Goal: Task Accomplishment & Management: Complete application form

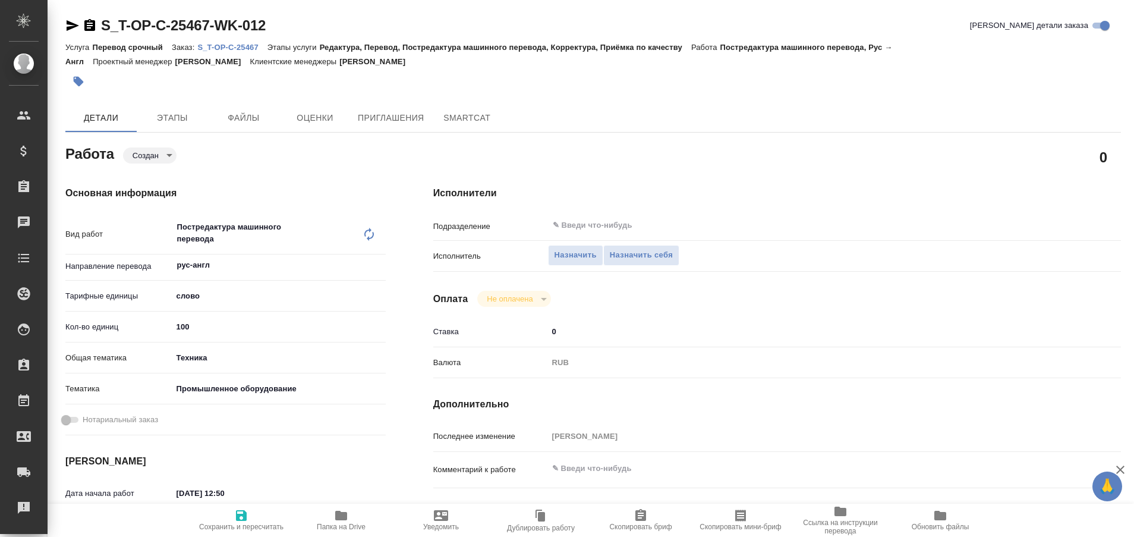
type textarea "x"
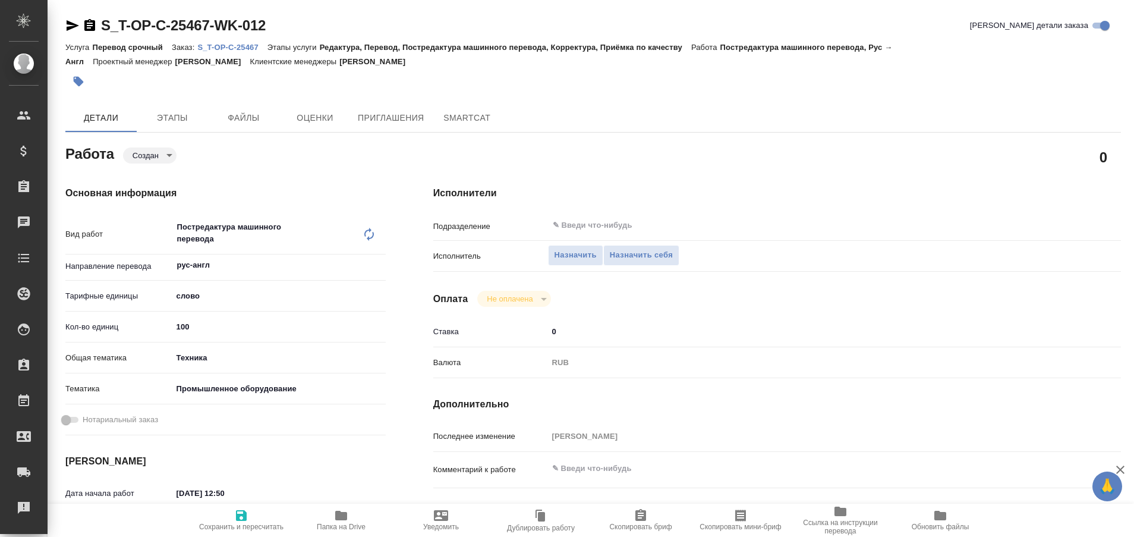
type textarea "x"
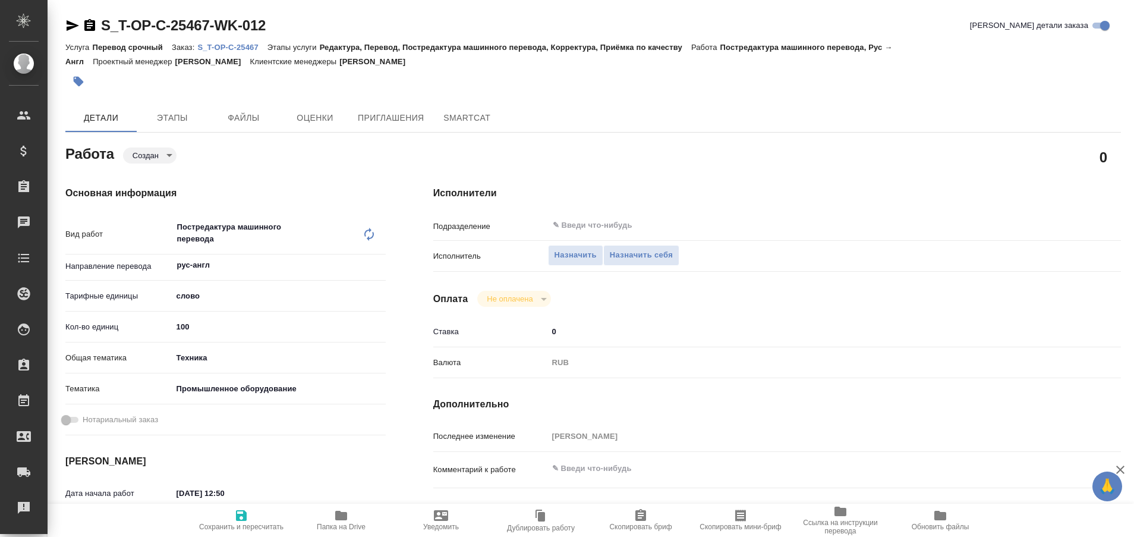
type textarea "x"
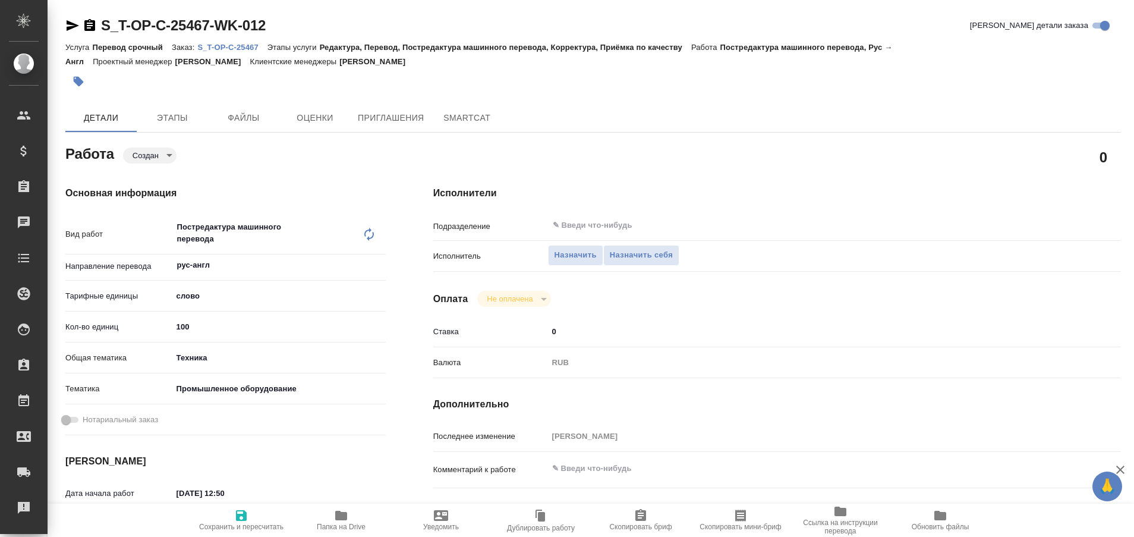
type textarea "x"
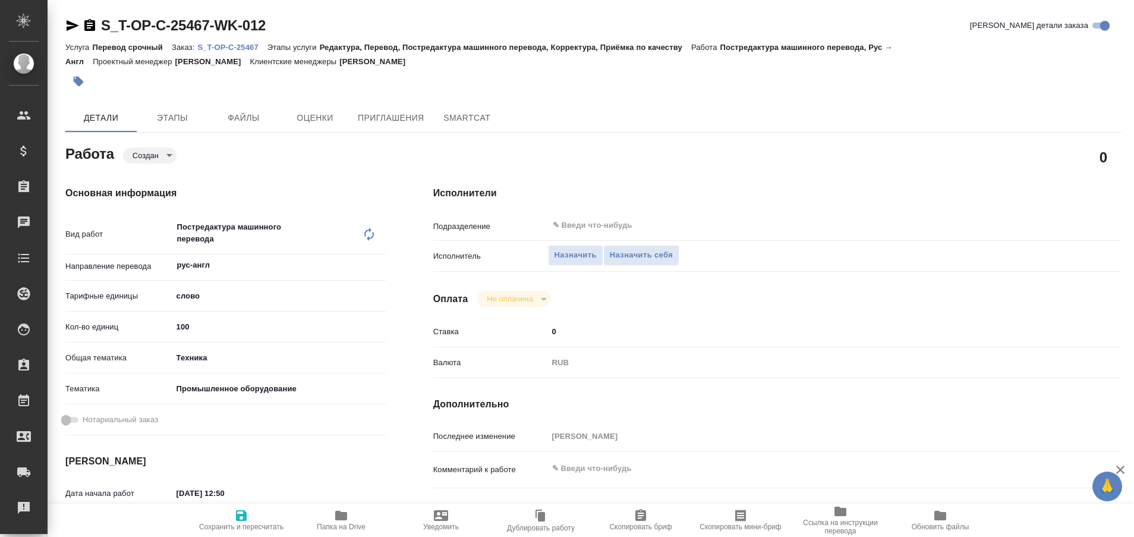
type textarea "x"
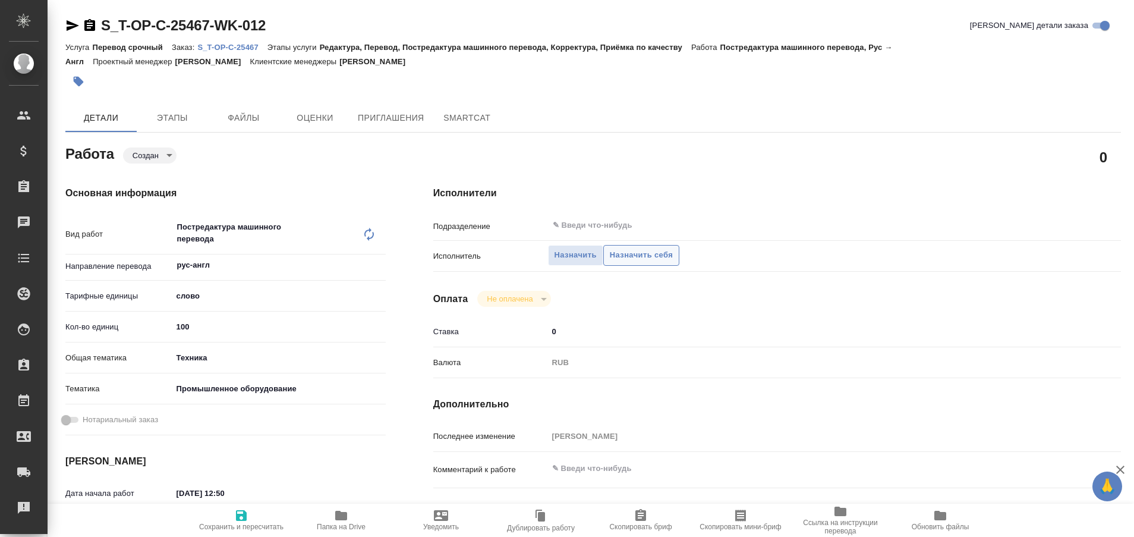
type textarea "x"
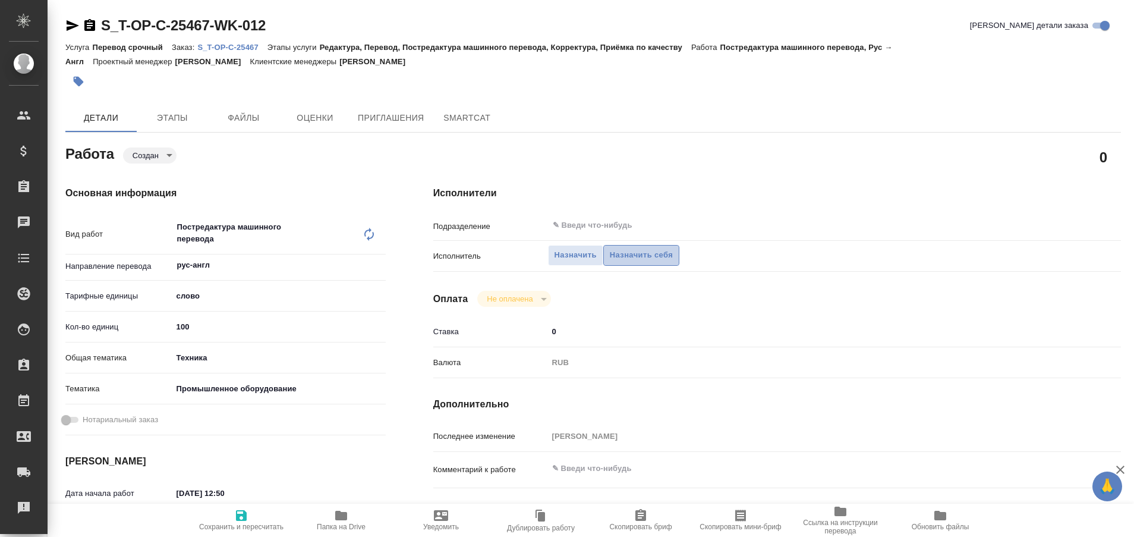
click at [649, 250] on span "Назначить себя" at bounding box center [641, 256] width 63 height 14
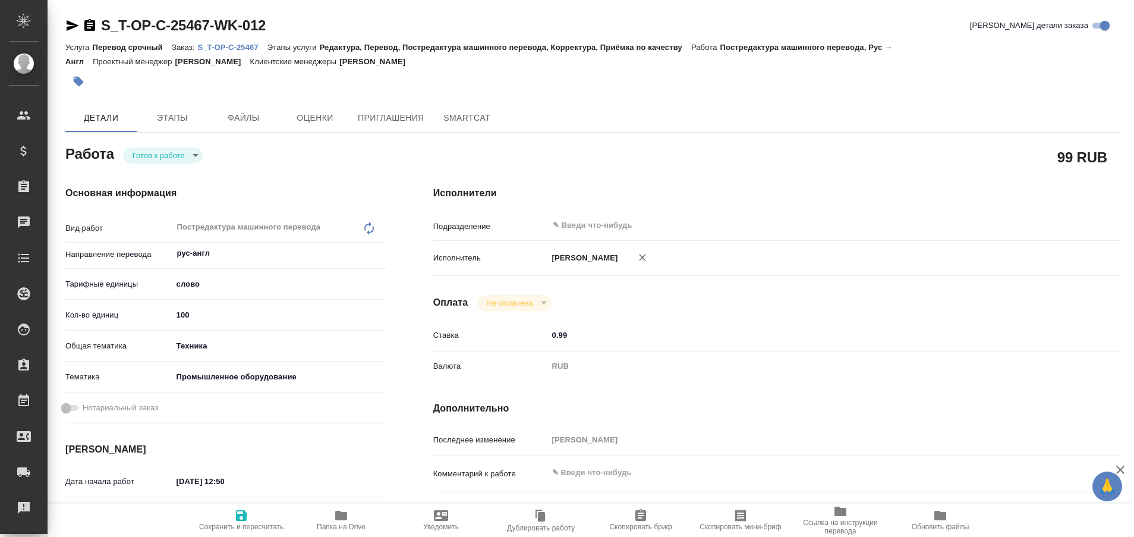
type textarea "x"
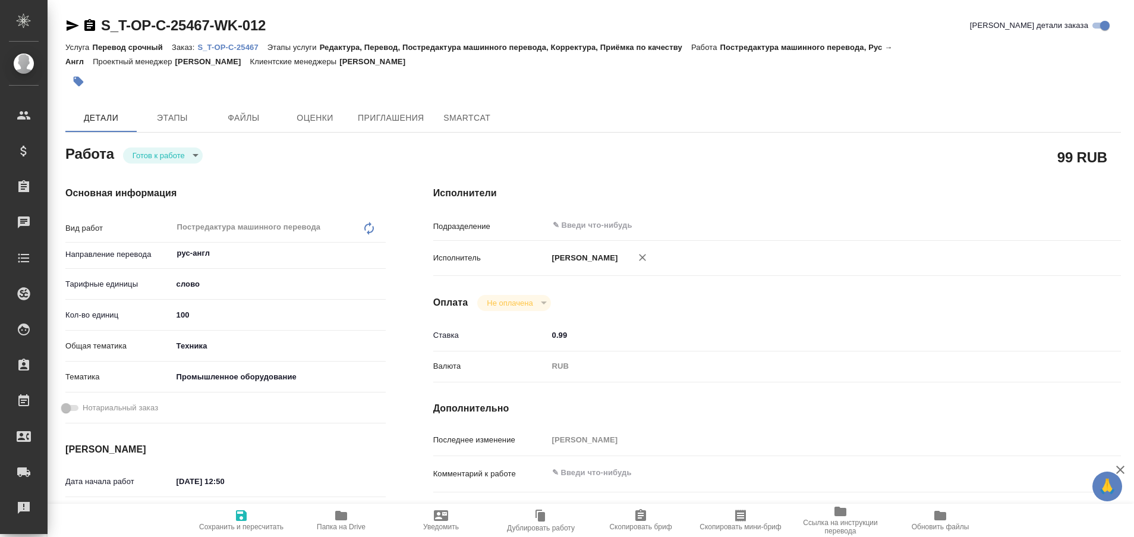
type textarea "x"
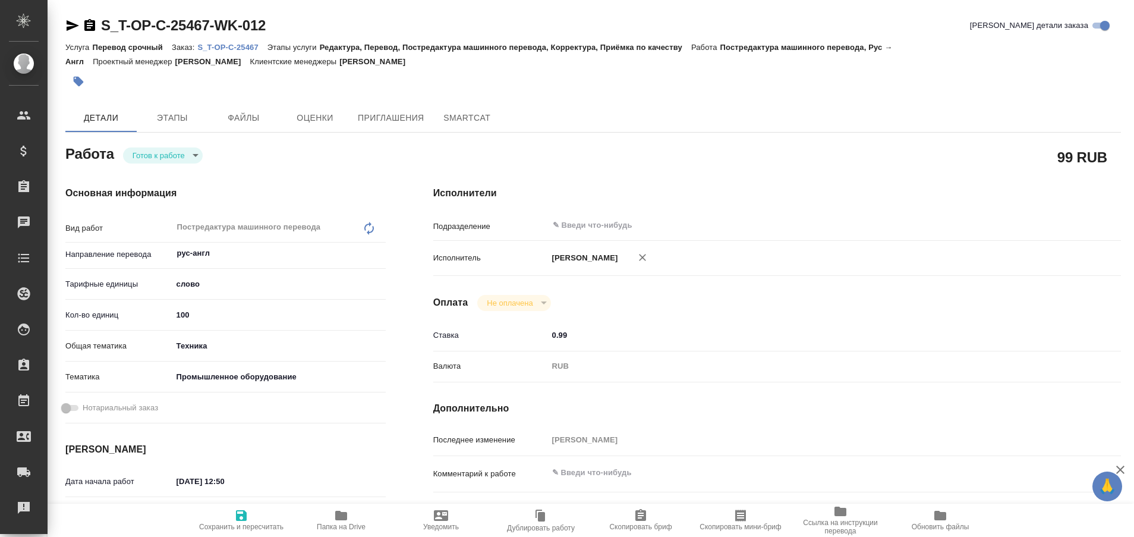
type textarea "x"
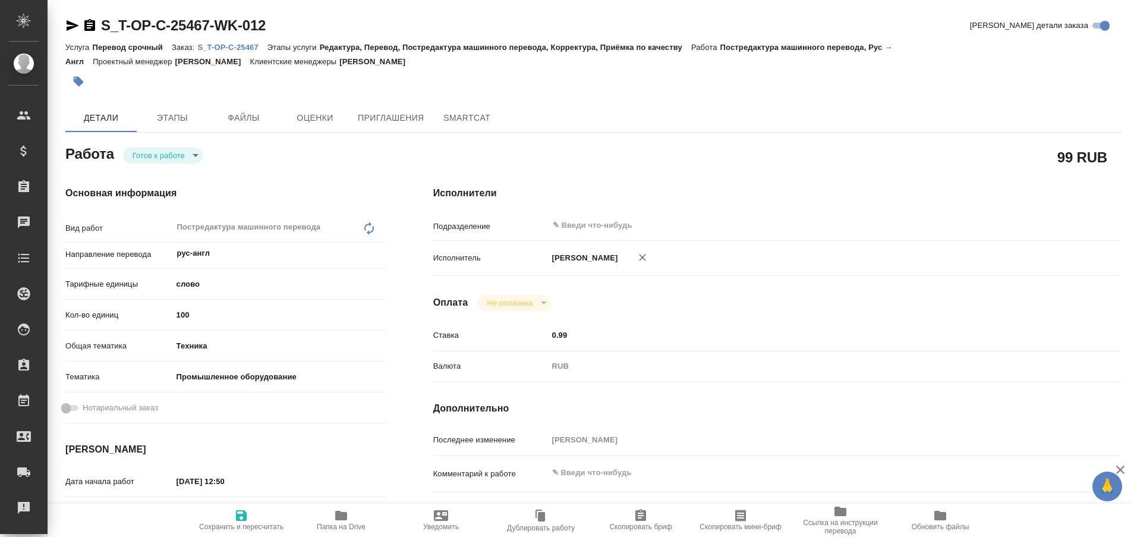
type textarea "x"
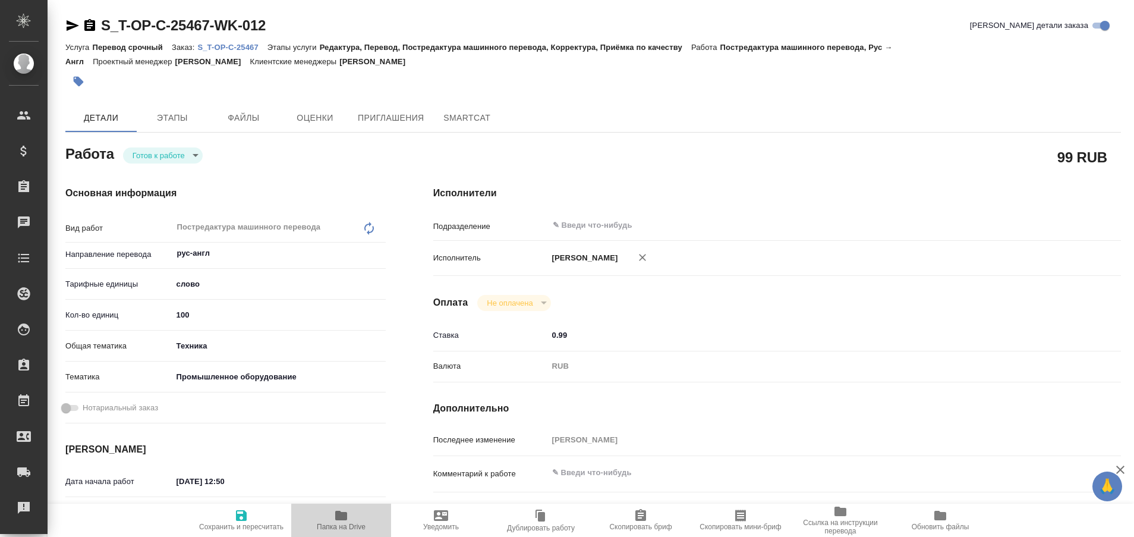
click at [335, 516] on icon "button" at bounding box center [341, 515] width 14 height 14
type textarea "x"
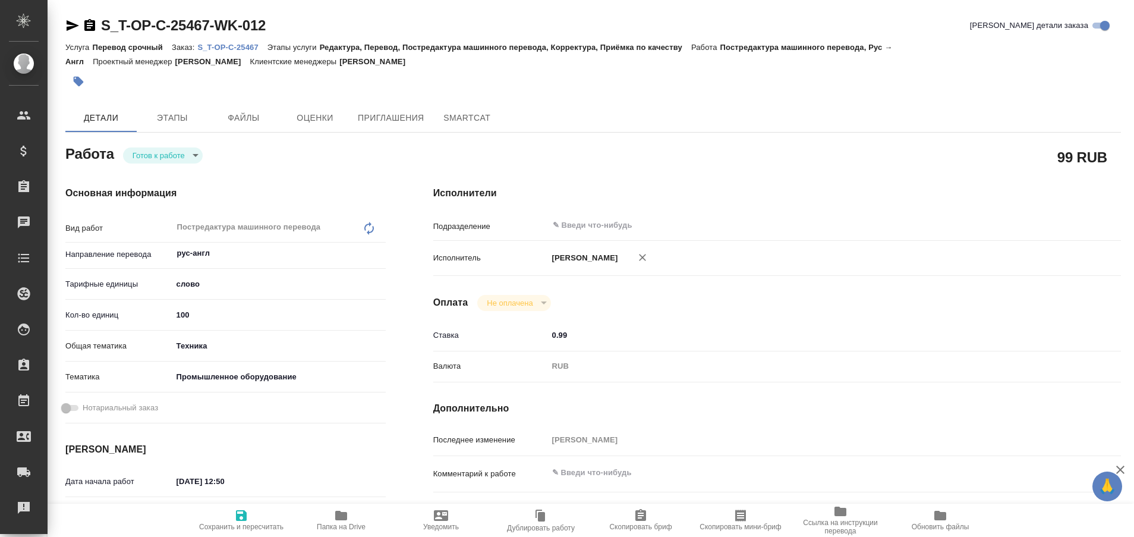
type textarea "x"
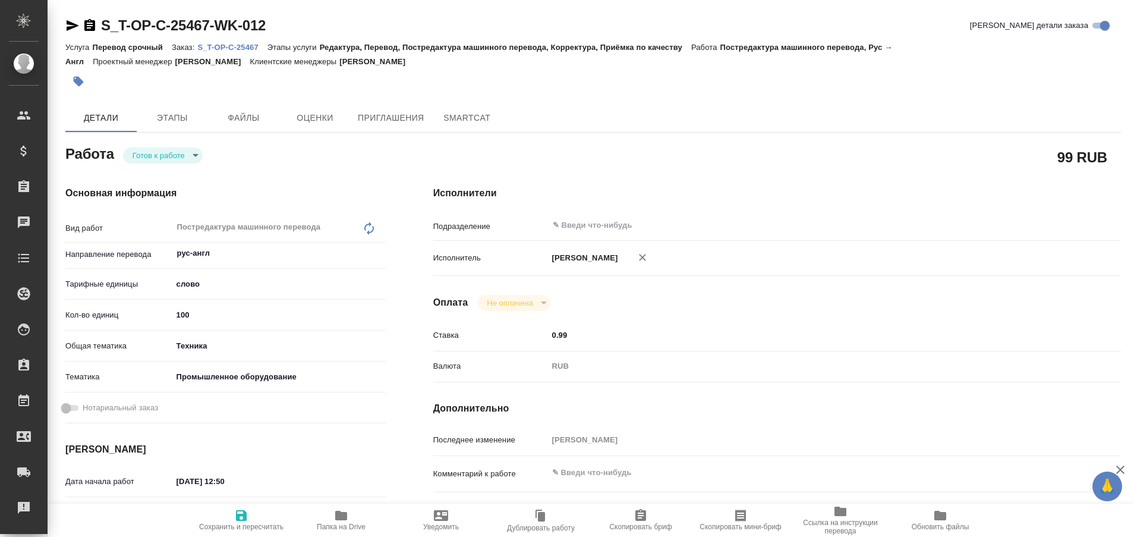
type textarea "x"
click at [193, 153] on body "🙏 .cls-1 fill:#fff; AWATERA Plastinina [PERSON_NAME] Спецификации Заказы 97 Чат…" at bounding box center [567, 268] width 1134 height 537
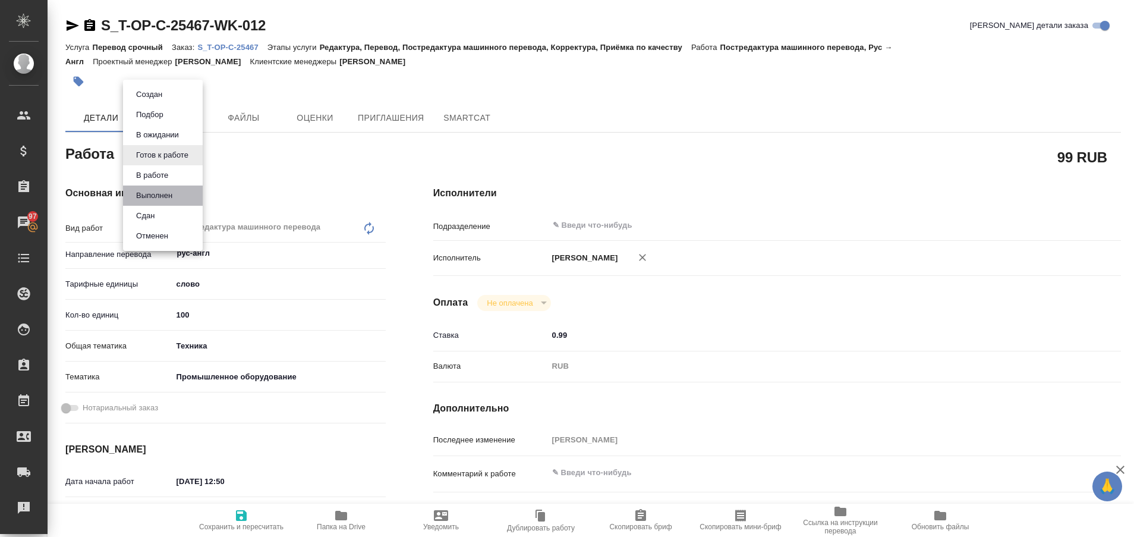
click at [178, 196] on li "Выполнен" at bounding box center [163, 195] width 80 height 20
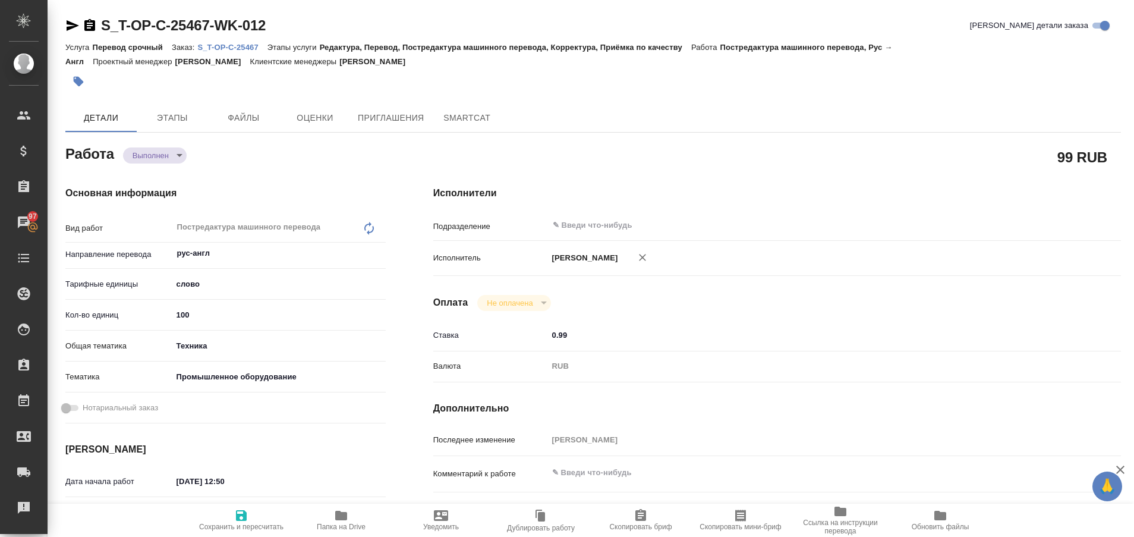
type textarea "x"
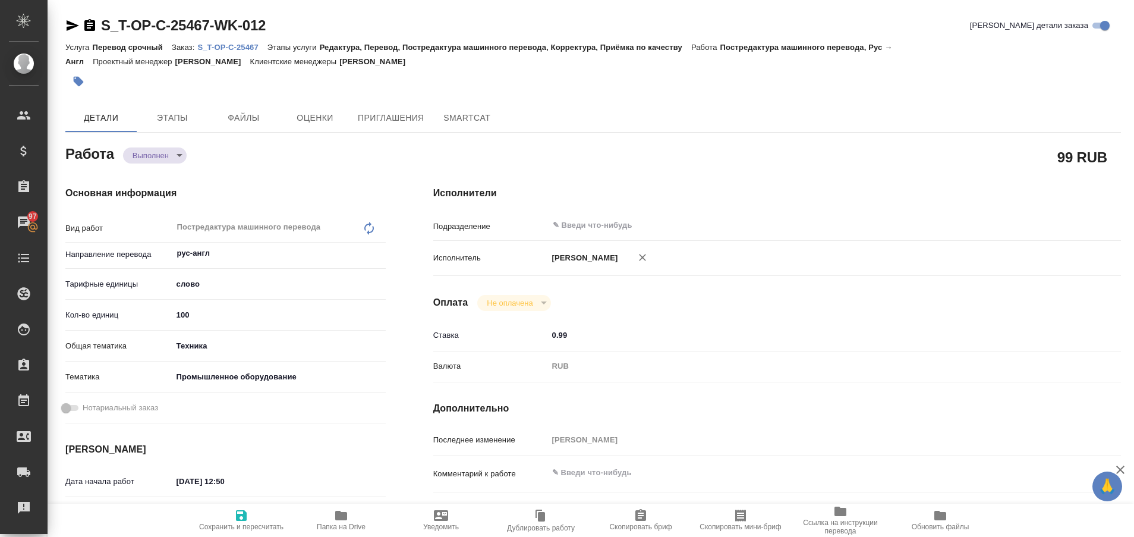
type textarea "x"
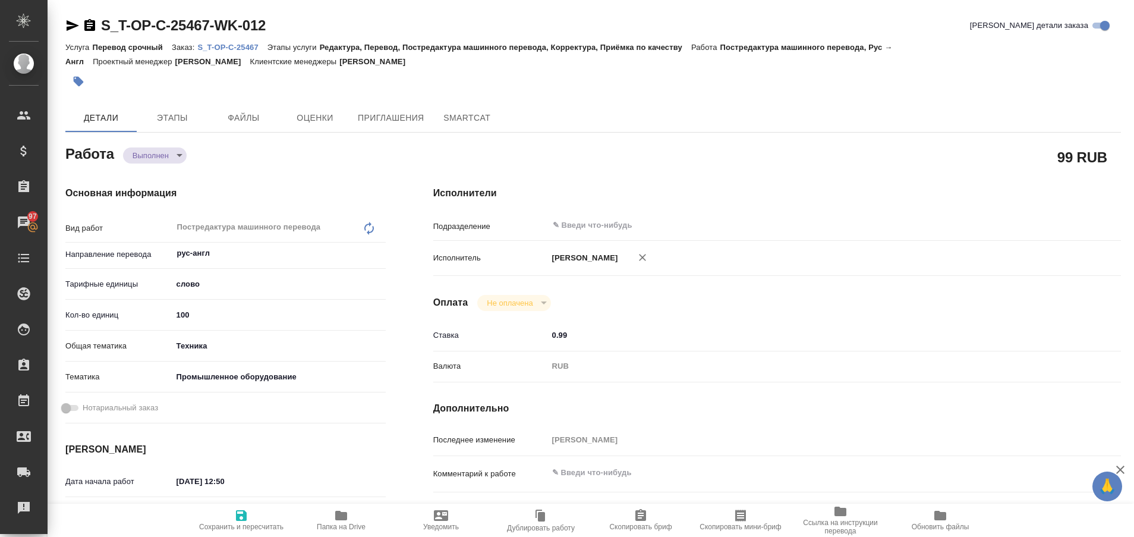
type textarea "x"
